Goal: Transaction & Acquisition: Book appointment/travel/reservation

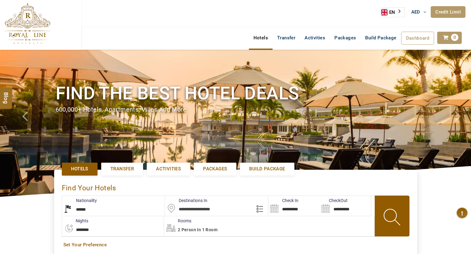
select select "******"
select select "*"
click at [196, 209] on input "text" at bounding box center [216, 206] width 103 height 20
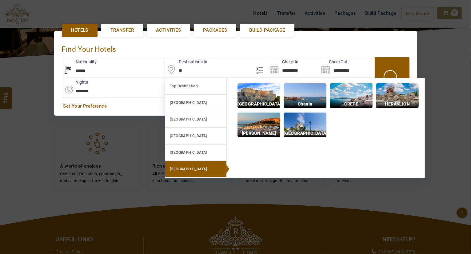
scroll to position [141, 0]
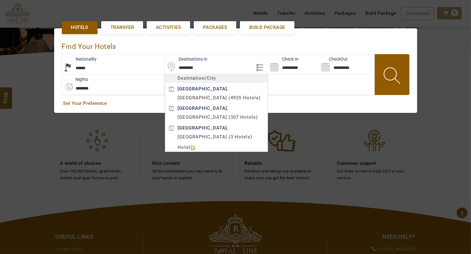
type input "*********"
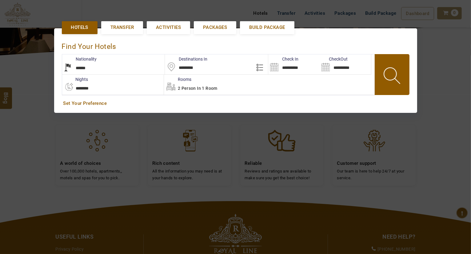
click at [212, 87] on body "LARISA HAWWARI AED AED AED EUR € USD $ INR ₹ THB ฿ IDR Rp BHD BHD TRY ₺ Credit …" at bounding box center [235, 111] width 471 height 504
click at [305, 69] on input "**********" at bounding box center [293, 64] width 51 height 20
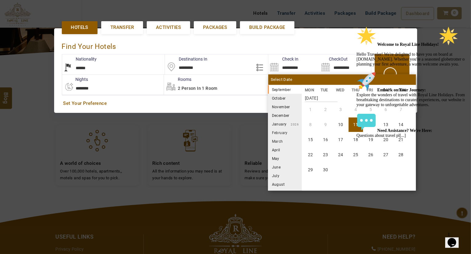
click at [372, 121] on div "Welcome to Royal Line Holidays! Hello Traveler! We're delighted to have you on …" at bounding box center [411, 82] width 111 height 112
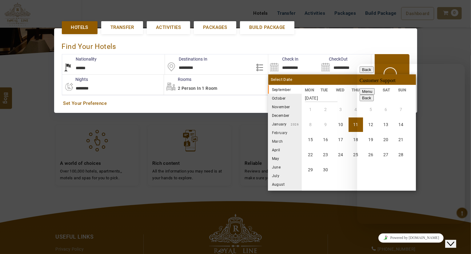
scroll to position [81, 0]
click at [454, 240] on div "Close Chat This icon closes the chat window." at bounding box center [450, 243] width 7 height 7
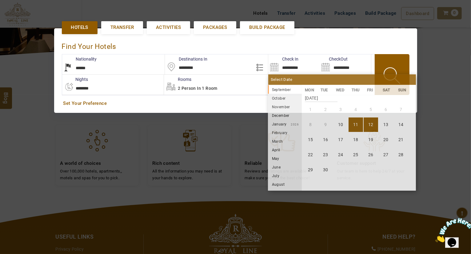
click at [368, 124] on li "12" at bounding box center [371, 124] width 14 height 14
type input "**********"
select select "*"
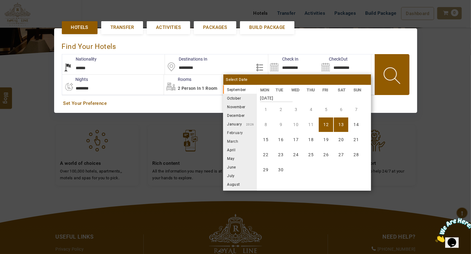
click at [343, 125] on li "13" at bounding box center [341, 124] width 14 height 14
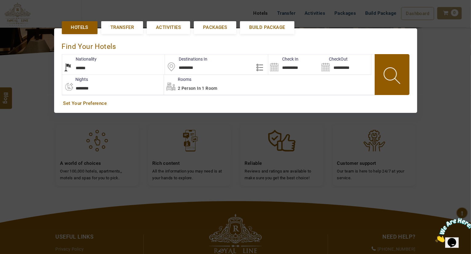
click at [385, 80] on span at bounding box center [393, 77] width 28 height 30
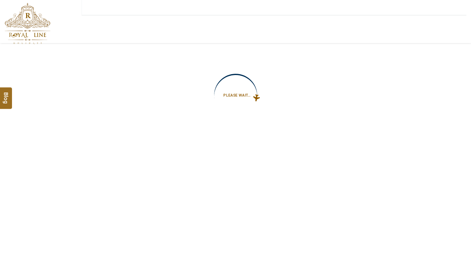
type input "**********"
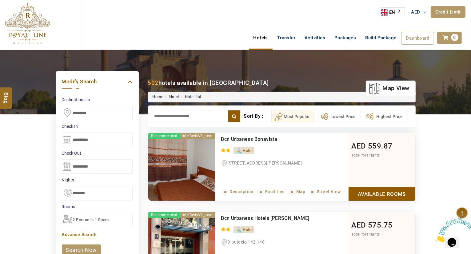
click at [193, 113] on input "text" at bounding box center [197, 116] width 88 height 12
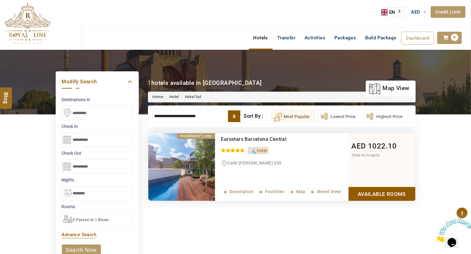
type input "**********"
click at [407, 189] on link "Available Rooms" at bounding box center [381, 194] width 67 height 14
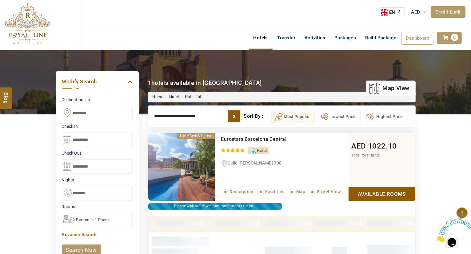
scroll to position [117, 0]
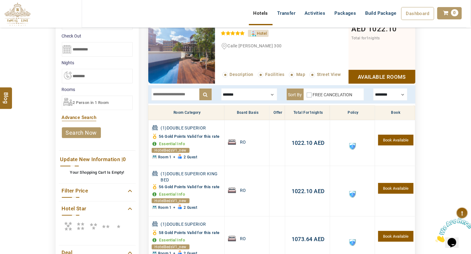
click at [231, 91] on div at bounding box center [249, 94] width 56 height 12
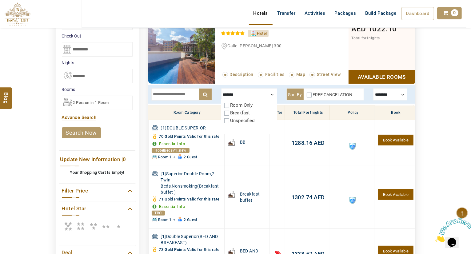
click at [256, 92] on div at bounding box center [249, 94] width 56 height 12
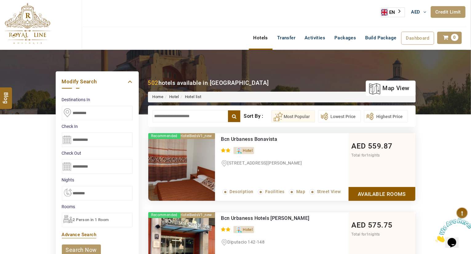
click at [176, 116] on input "text" at bounding box center [197, 116] width 88 height 12
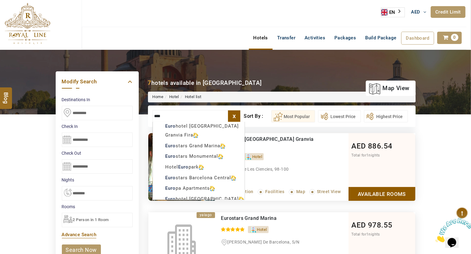
scroll to position [4, 0]
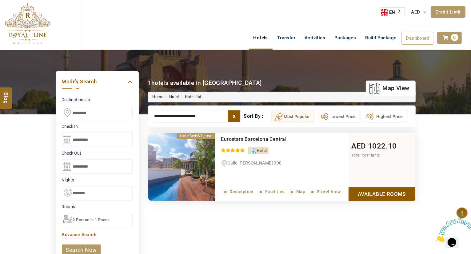
type input "**********"
click at [393, 195] on link "Available Rooms" at bounding box center [381, 194] width 67 height 14
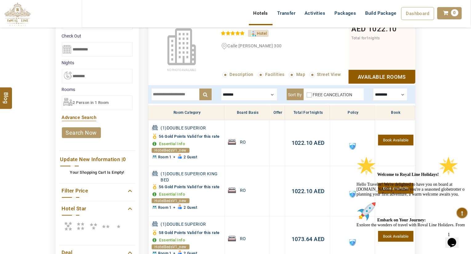
scroll to position [0, 0]
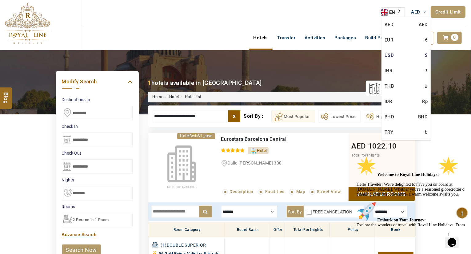
click at [396, 54] on link "USD $" at bounding box center [405, 55] width 49 height 15
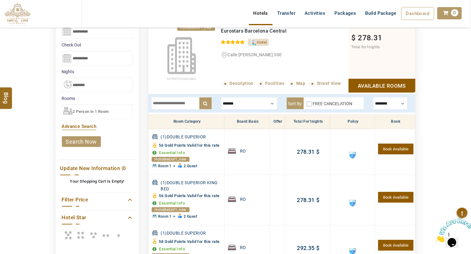
scroll to position [110, 0]
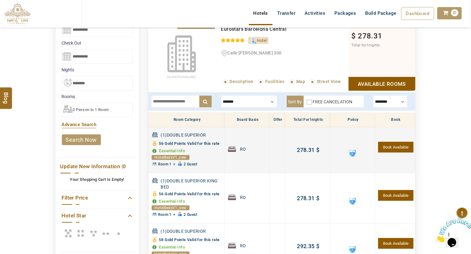
click at [399, 148] on link "Book Available" at bounding box center [395, 147] width 35 height 11
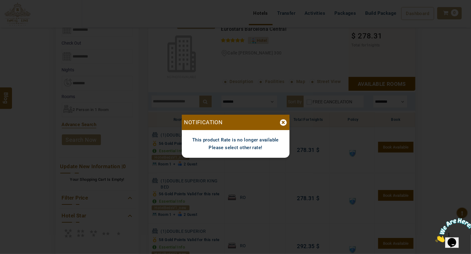
click at [283, 122] on div "×" at bounding box center [283, 122] width 7 height 6
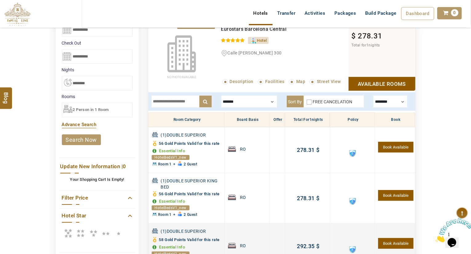
click at [389, 242] on link "Book Available" at bounding box center [395, 243] width 35 height 11
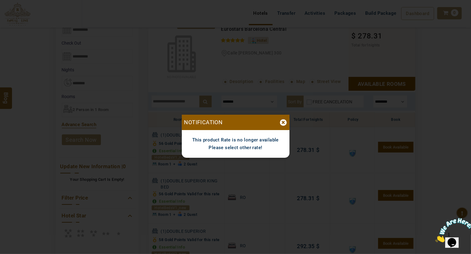
click at [281, 120] on div "×" at bounding box center [283, 122] width 7 height 6
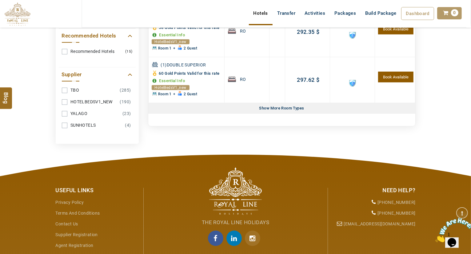
scroll to position [374, 0]
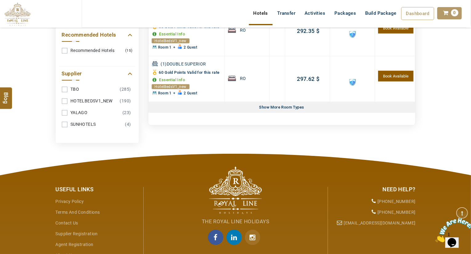
click at [290, 103] on div "Show More Room Types" at bounding box center [282, 107] width 50 height 11
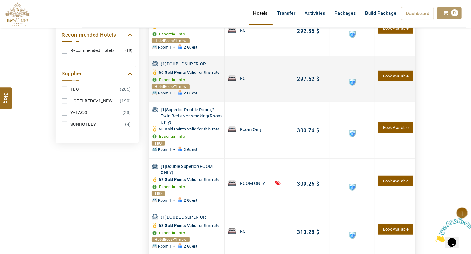
click at [396, 74] on link "Book Available" at bounding box center [395, 76] width 35 height 11
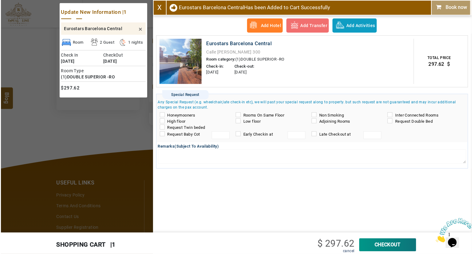
scroll to position [341, 0]
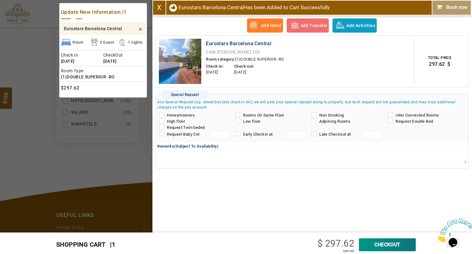
click at [160, 11] on link "X" at bounding box center [159, 8] width 4 height 8
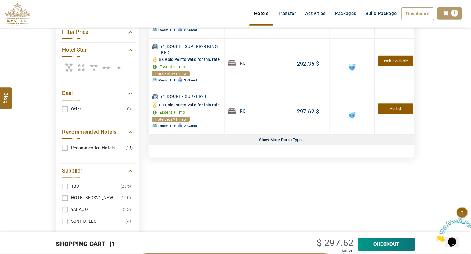
scroll to position [438, 0]
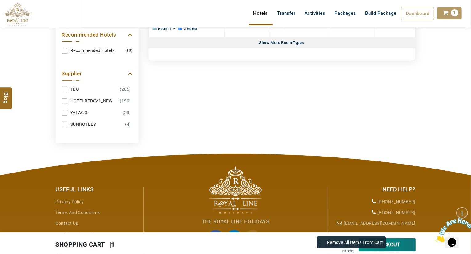
click at [344, 250] on link "cancel" at bounding box center [347, 251] width 11 height 4
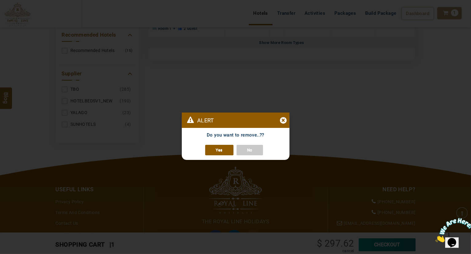
click at [217, 152] on link "Yes" at bounding box center [219, 150] width 28 height 10
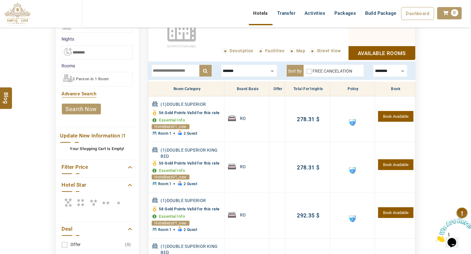
scroll to position [0, 0]
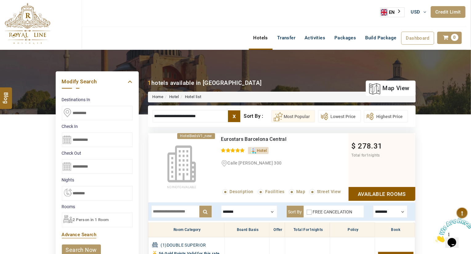
click at [99, 131] on li "**********" at bounding box center [97, 135] width 71 height 24
click at [92, 136] on input "**********" at bounding box center [97, 140] width 71 height 14
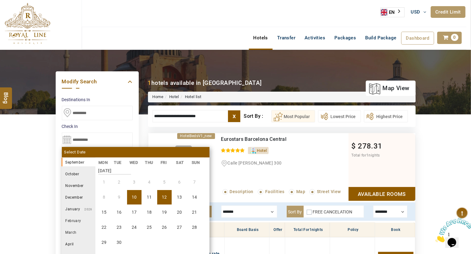
click at [133, 191] on li "10" at bounding box center [134, 197] width 14 height 14
type input "**********"
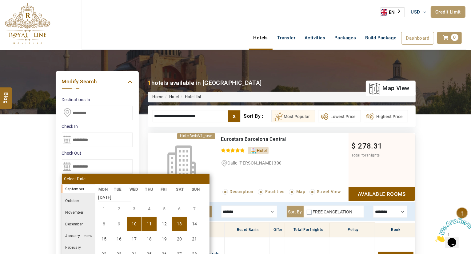
click at [175, 223] on li "13" at bounding box center [179, 224] width 14 height 14
type input "**********"
select select "*"
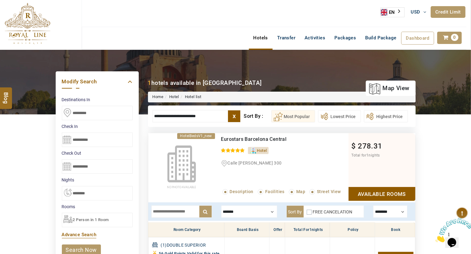
click at [76, 245] on link "search now" at bounding box center [81, 249] width 39 height 11
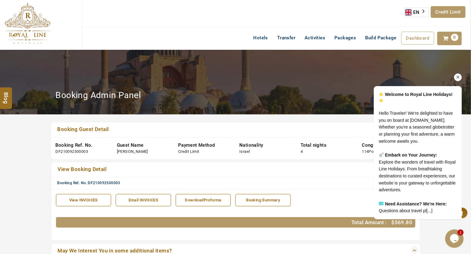
click at [458, 74] on icon "Chat attention grabber" at bounding box center [458, 77] width 6 height 6
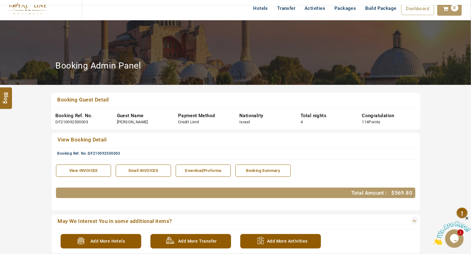
scroll to position [14, 0]
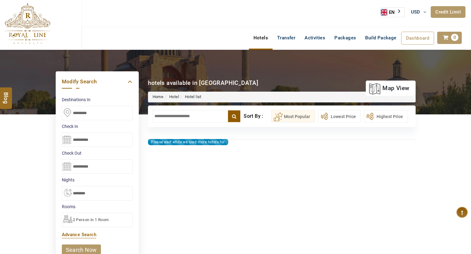
select select "*"
type input "**********"
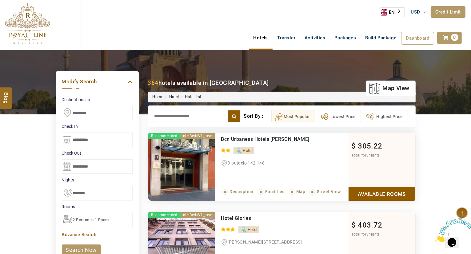
click at [175, 117] on input "text" at bounding box center [197, 116] width 88 height 12
type input "*"
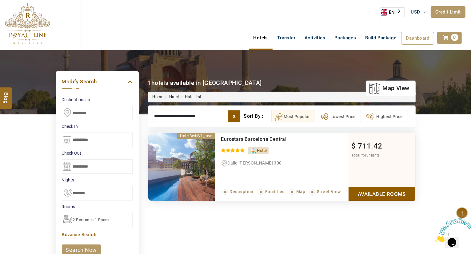
type input "**********"
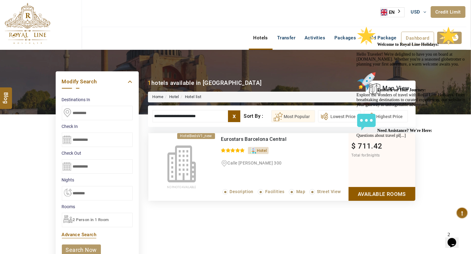
click at [459, 26] on div "Chat attention grabber" at bounding box center [411, 26] width 111 height 0
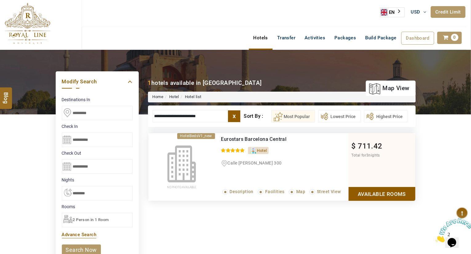
click at [331, 172] on div "Eurostars Barcelona Central 0 / 5 Hotel [STREET_ADDRESS][PERSON_NAME] Read More…" at bounding box center [281, 167] width 133 height 68
click at [373, 198] on link "Available Rooms" at bounding box center [381, 194] width 67 height 14
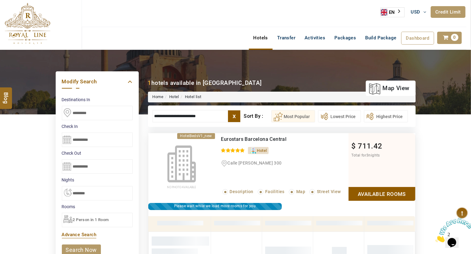
scroll to position [117, 0]
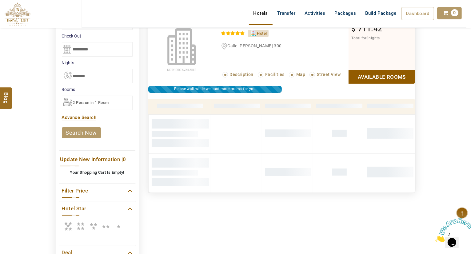
click at [373, 198] on div "Please wait while we load more hotels for you HotelBedsV1_new Recommended Euros…" at bounding box center [281, 110] width 277 height 188
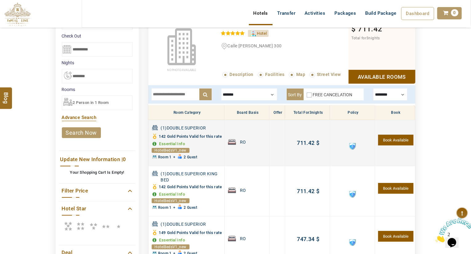
click at [397, 144] on link "Book Available" at bounding box center [395, 140] width 35 height 11
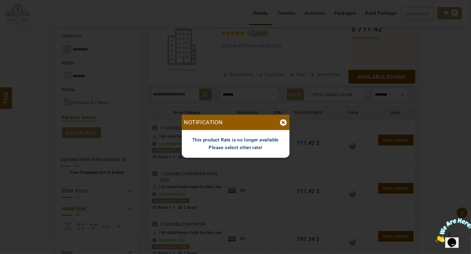
click at [280, 122] on div "×" at bounding box center [283, 122] width 7 height 6
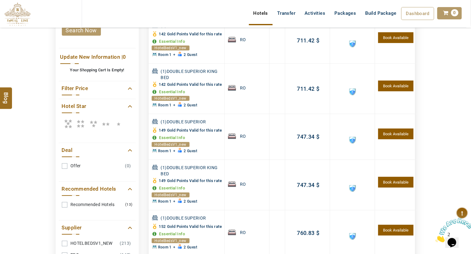
scroll to position [221, 0]
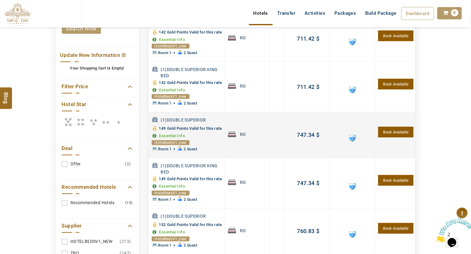
click at [393, 137] on link "Book Available" at bounding box center [395, 132] width 35 height 11
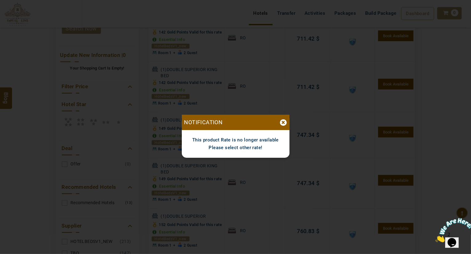
click at [280, 123] on div "×" at bounding box center [283, 122] width 7 height 6
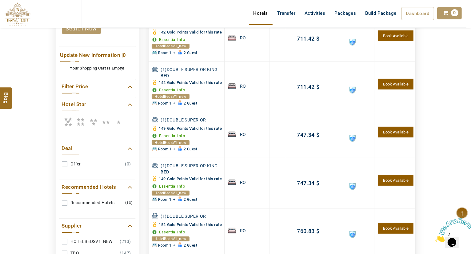
click at [435, 238] on icon "Close" at bounding box center [435, 240] width 0 height 5
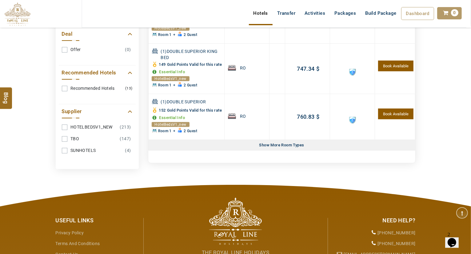
scroll to position [383, 0]
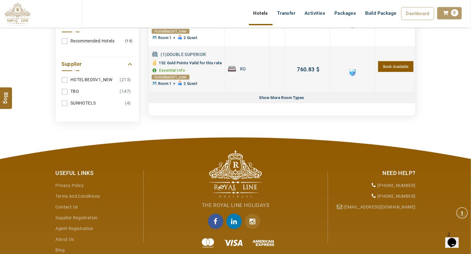
click at [394, 72] on link "Book Available" at bounding box center [395, 66] width 35 height 11
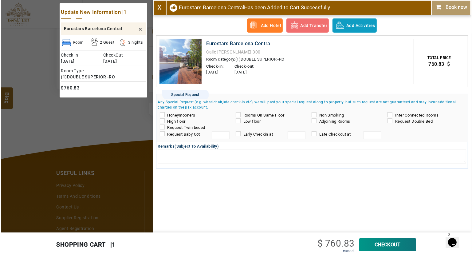
scroll to position [351, 0]
